Goal: Contribute content: Contribute content

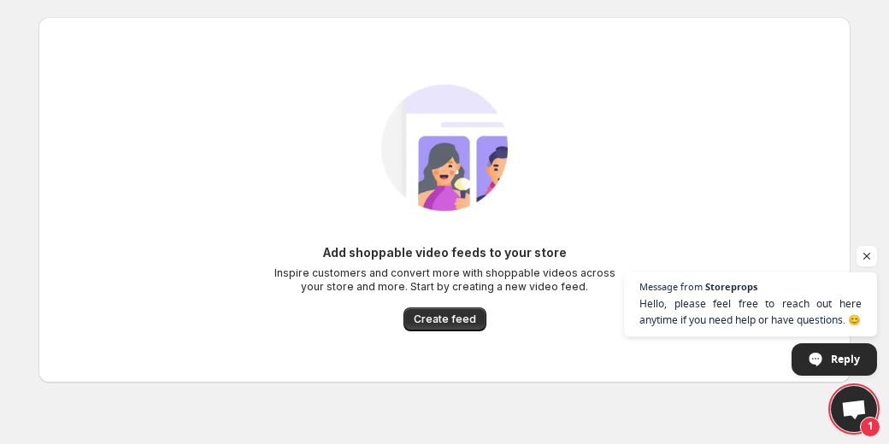
scroll to position [27, 0]
click at [440, 308] on button "Create feed" at bounding box center [444, 320] width 83 height 24
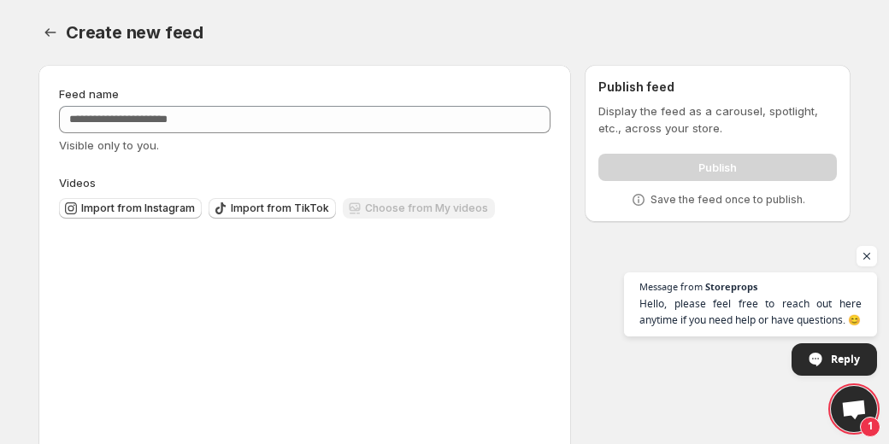
click at [440, 315] on div "Upload videos Upload videos Drag & drop a video here to upload. (max 250 MB)" at bounding box center [304, 364] width 491 height 258
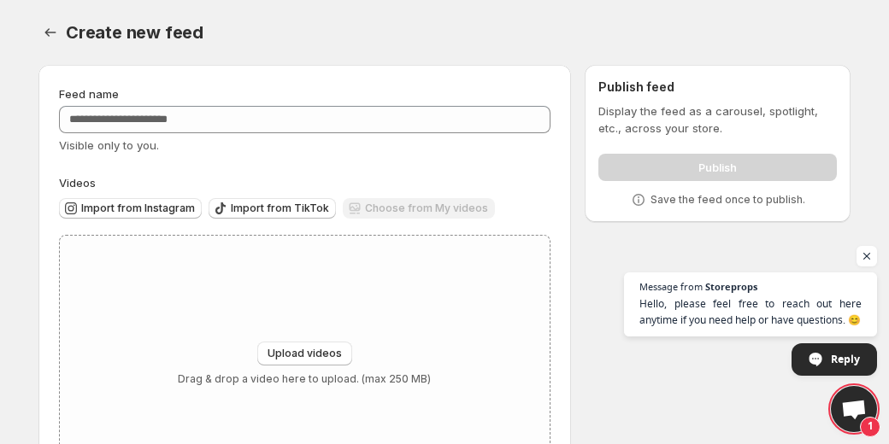
click at [310, 105] on div "Feed name Visible only to you." at bounding box center [304, 119] width 491 height 68
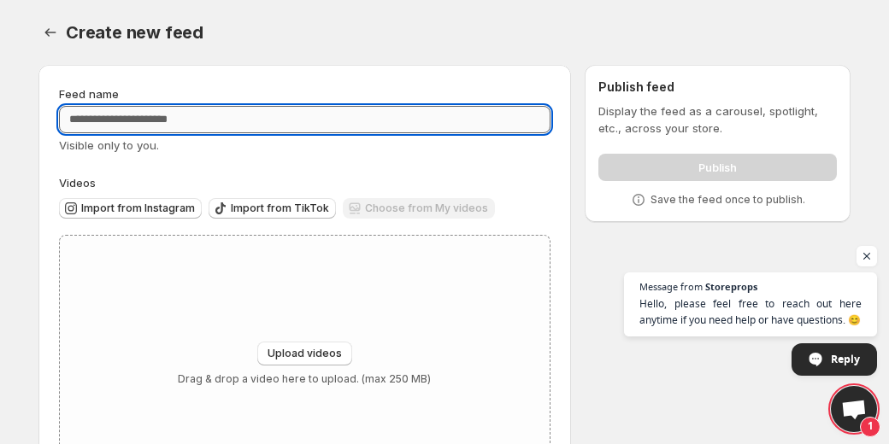
click at [307, 113] on input "Feed name" at bounding box center [304, 119] width 491 height 27
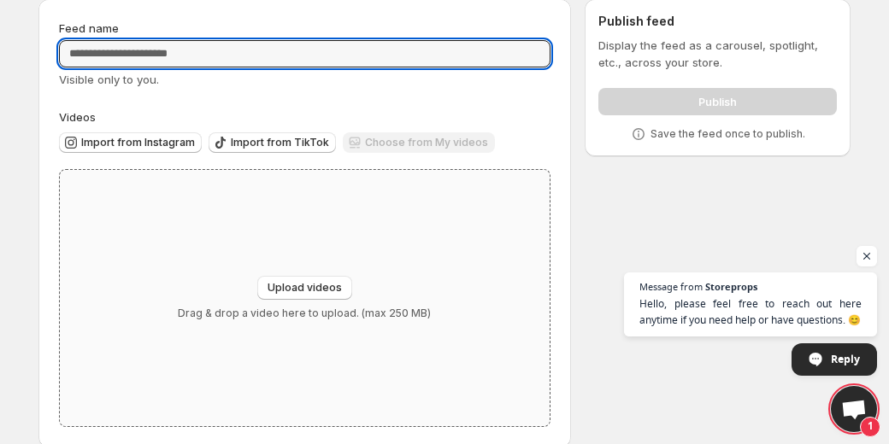
scroll to position [90, 0]
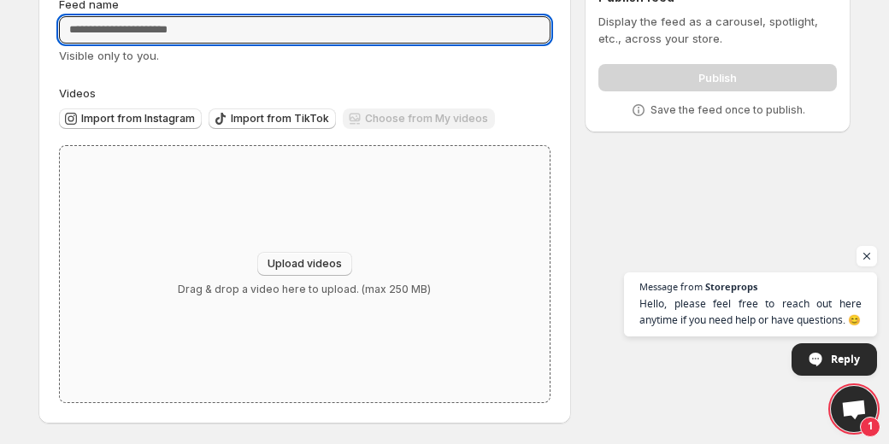
click at [302, 255] on button "Upload videos" at bounding box center [304, 264] width 95 height 24
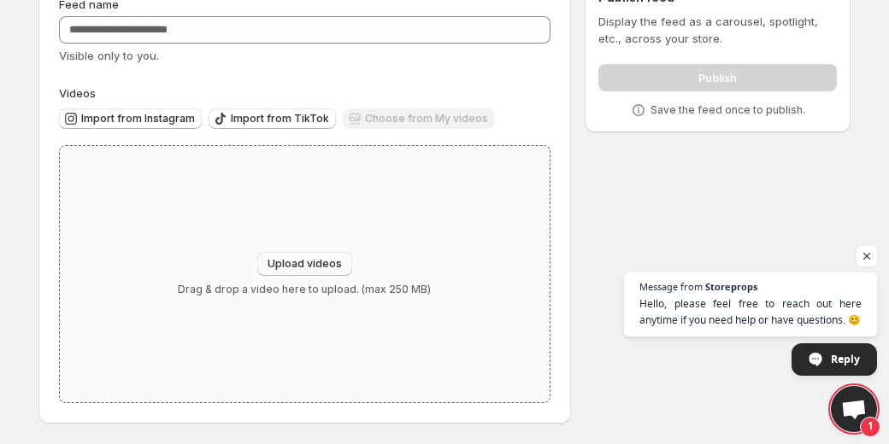
type input "**********"
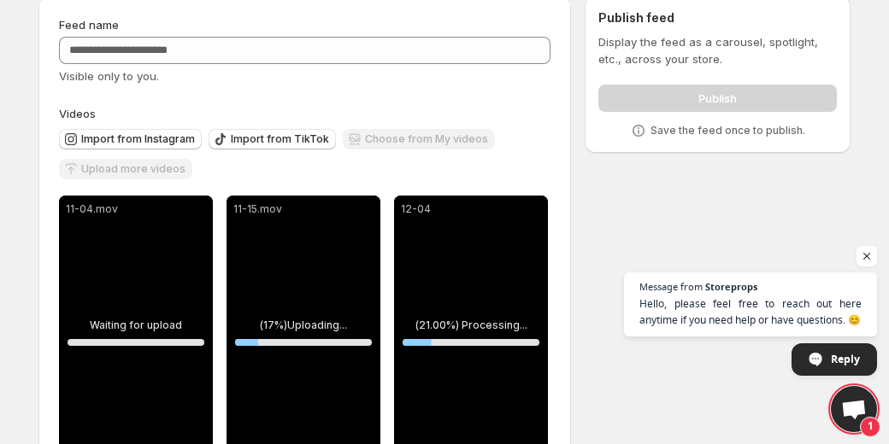
scroll to position [156, 0]
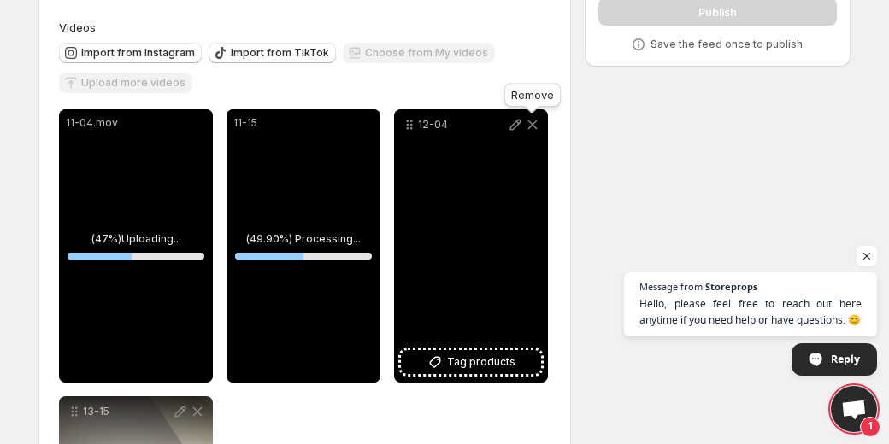
click at [533, 128] on icon at bounding box center [532, 124] width 17 height 17
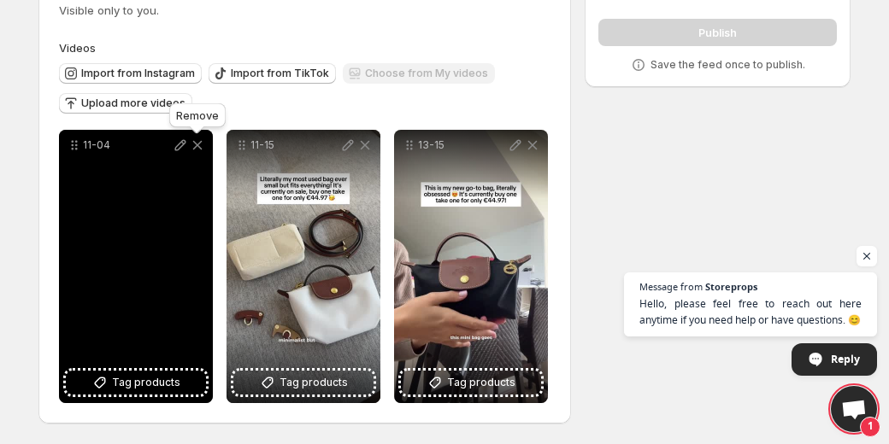
click at [196, 145] on icon at bounding box center [197, 145] width 17 height 17
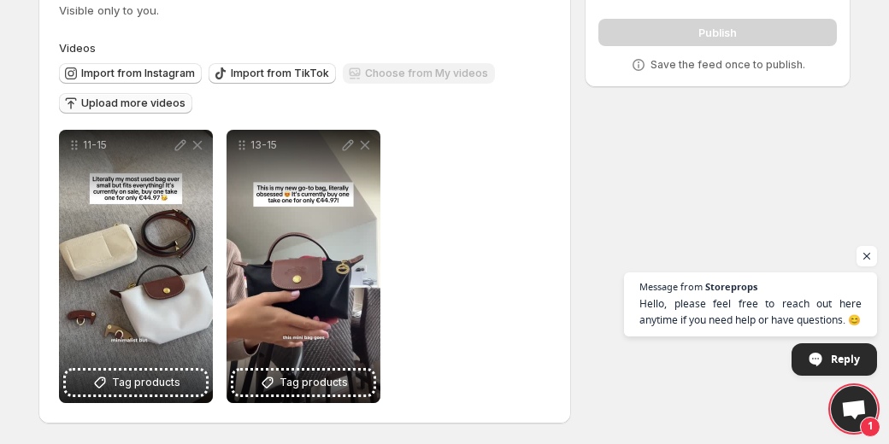
click at [141, 100] on span "Upload more videos" at bounding box center [133, 104] width 104 height 14
